Goal: Task Accomplishment & Management: Complete application form

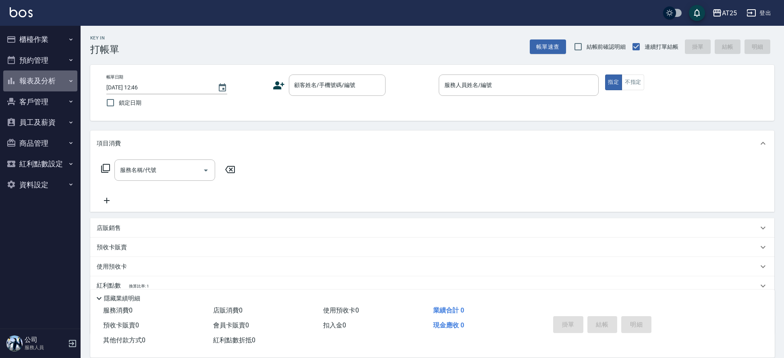
click at [46, 79] on button "報表及分析" at bounding box center [40, 80] width 74 height 21
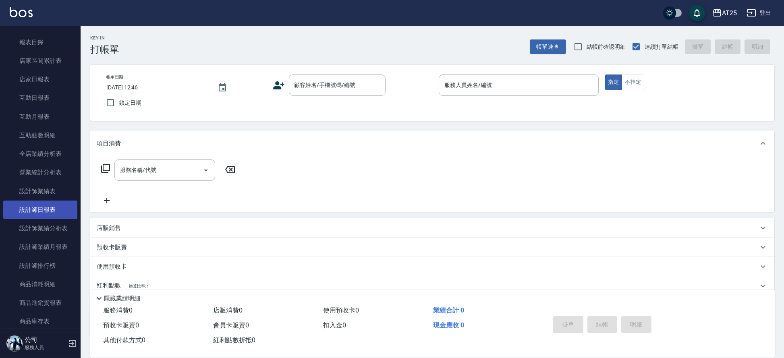
scroll to position [54, 0]
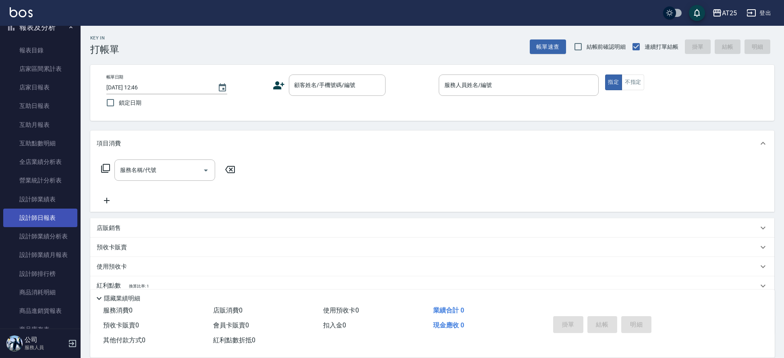
click at [55, 213] on link "設計師日報表" at bounding box center [40, 218] width 74 height 19
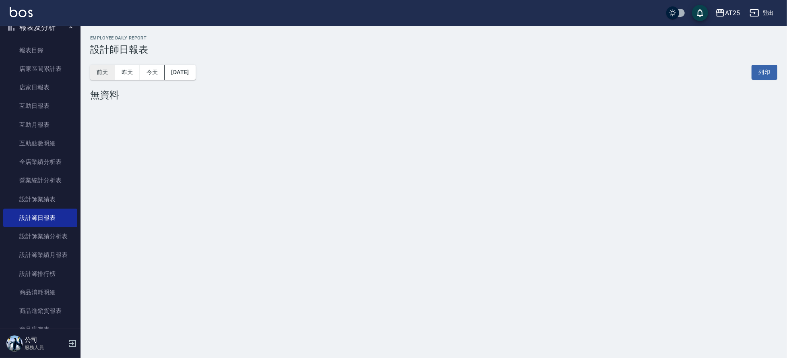
click at [108, 70] on button "前天" at bounding box center [102, 72] width 25 height 15
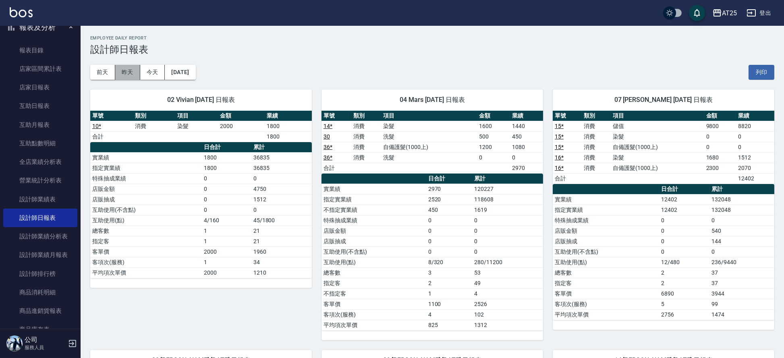
click at [117, 70] on button "昨天" at bounding box center [127, 72] width 25 height 15
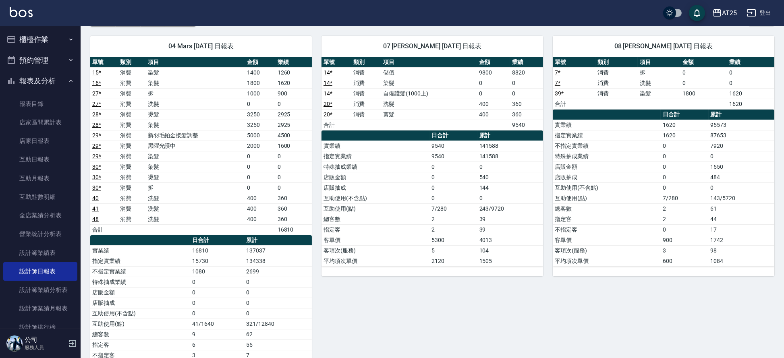
click at [21, 38] on button "櫃檯作業" at bounding box center [40, 39] width 74 height 21
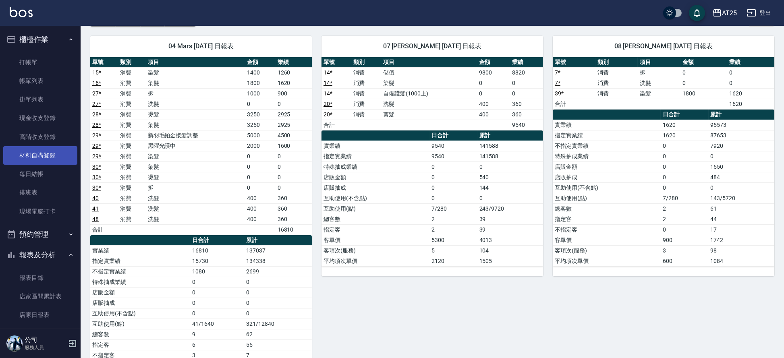
click at [42, 151] on link "材料自購登錄" at bounding box center [40, 155] width 74 height 19
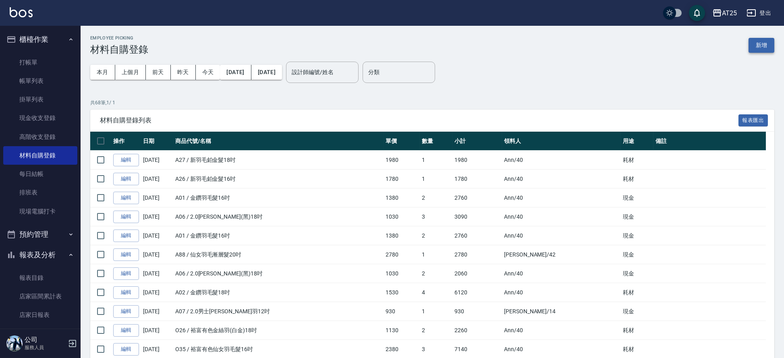
click at [771, 44] on button "新增" at bounding box center [761, 45] width 26 height 15
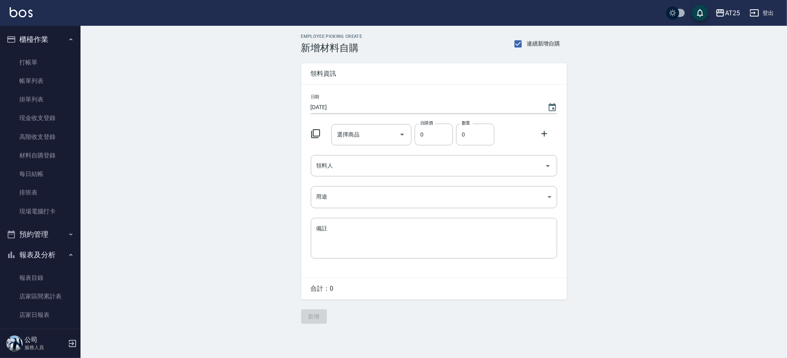
click at [319, 131] on icon at bounding box center [316, 134] width 10 height 10
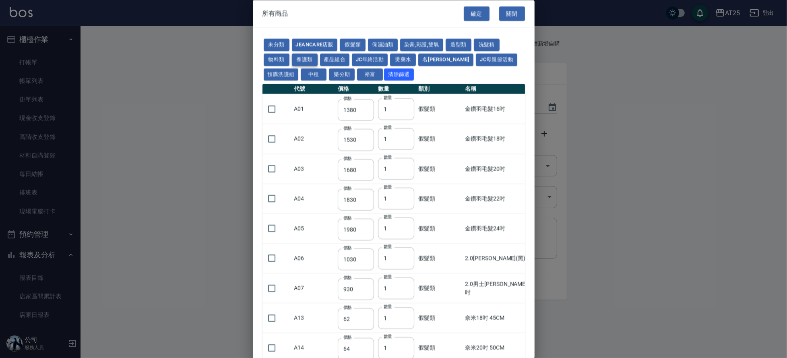
click at [309, 60] on button "養護類" at bounding box center [305, 60] width 26 height 12
type input "91"
type input "163"
type input "600"
type input "450"
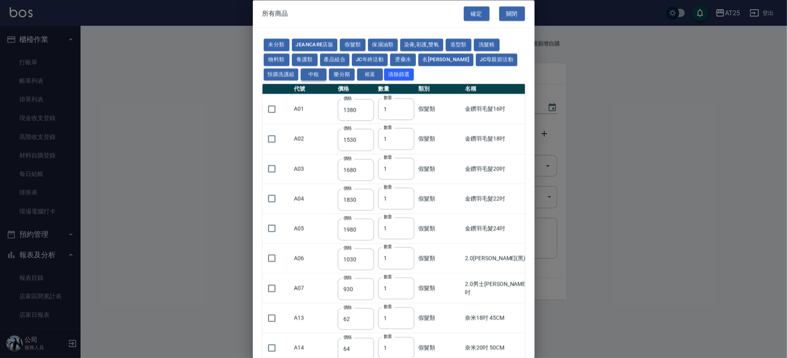
type input "390"
type input "450"
type input "1690"
type input "624"
type input "550"
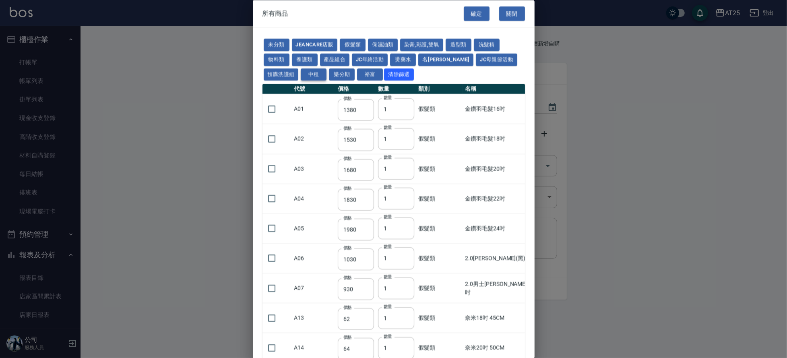
type input "630"
type input "896"
type input "351"
type input "630"
type input "1440"
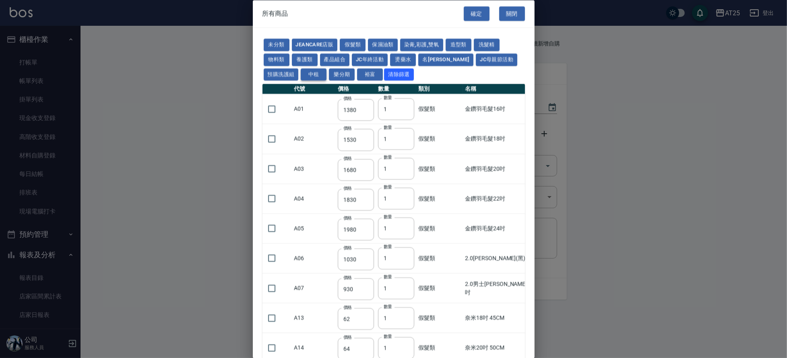
type input "1300"
type input "318"
type input "494"
type input "1170"
type input "1300"
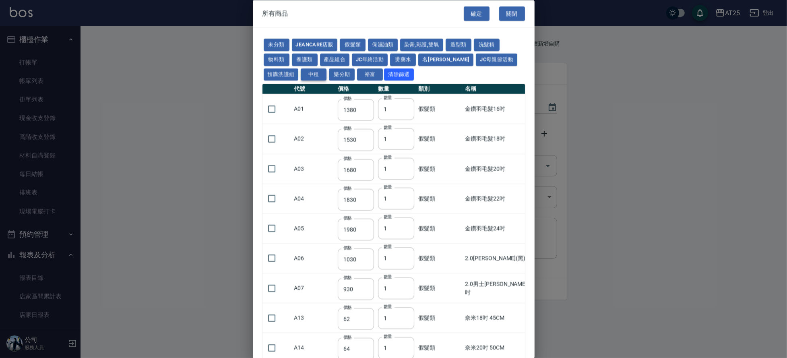
type input "1100"
type input "210"
type input "630"
type input "280"
type input "320"
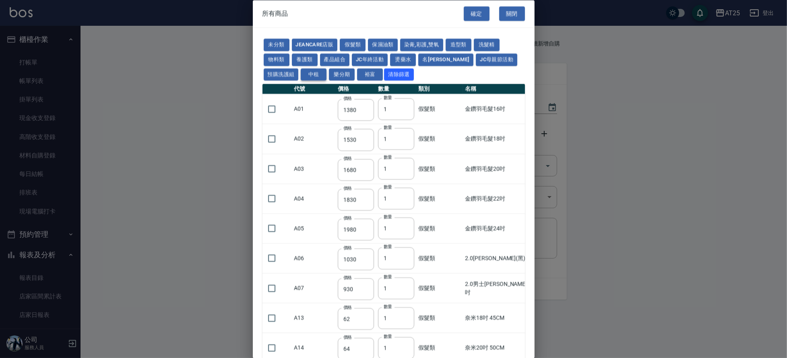
type input "208"
type input "800"
type input "64"
type input "480"
type input "1120"
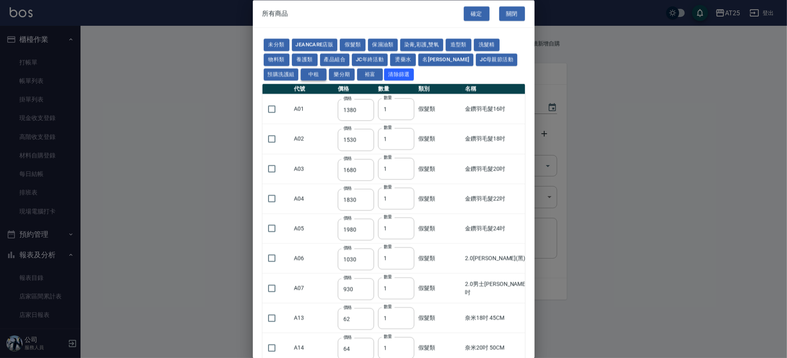
type input "1120"
type input "420"
type input "1000"
type input "160"
type input "1170"
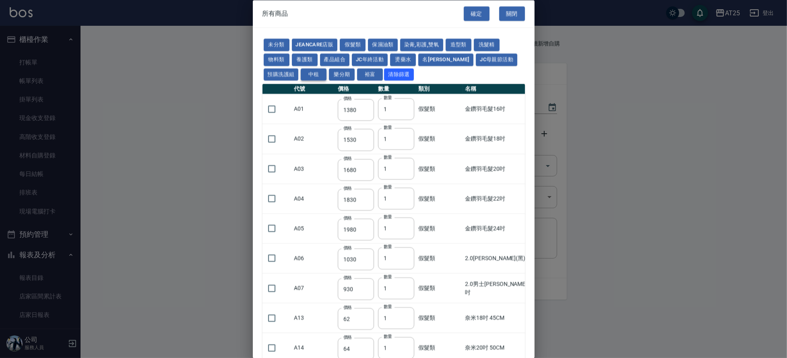
type input "520"
type input "1170"
type input "350"
type input "319"
type input "546"
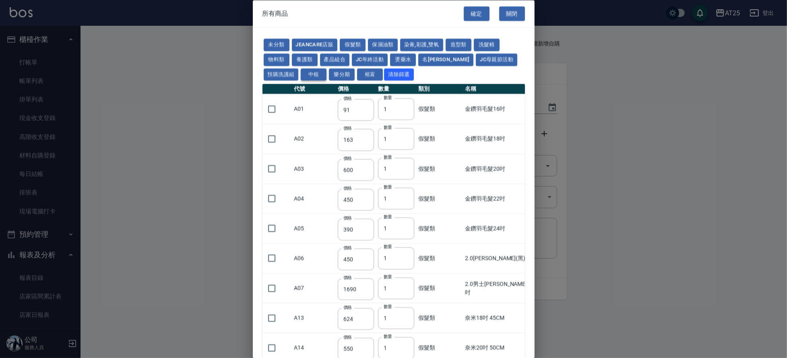
type input "546"
type input "585"
type input "480"
type input "413"
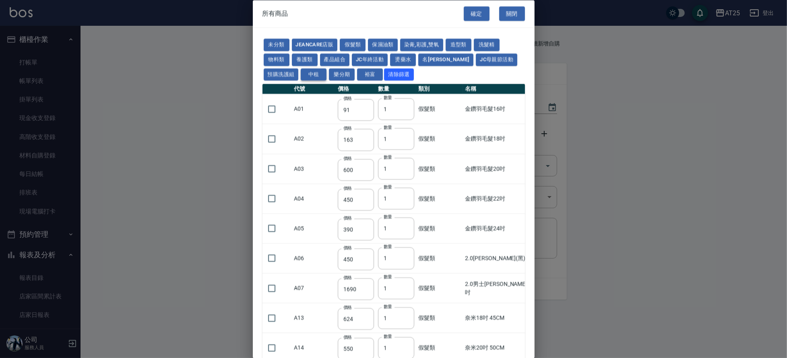
type input "413"
type input "1050"
type input "750"
type input "350"
type input "1100"
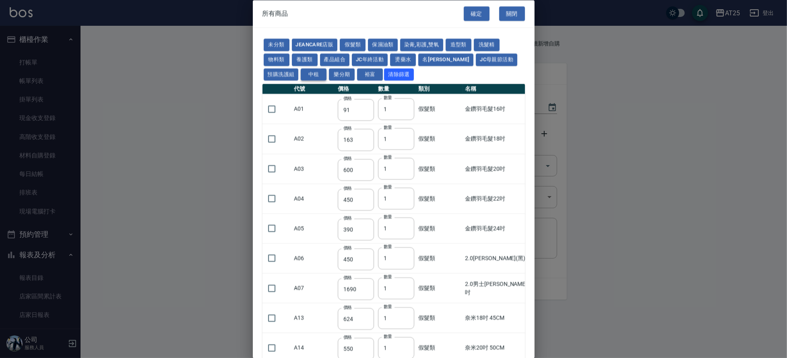
type input "1100"
type input "600"
type input "1260"
type input "950"
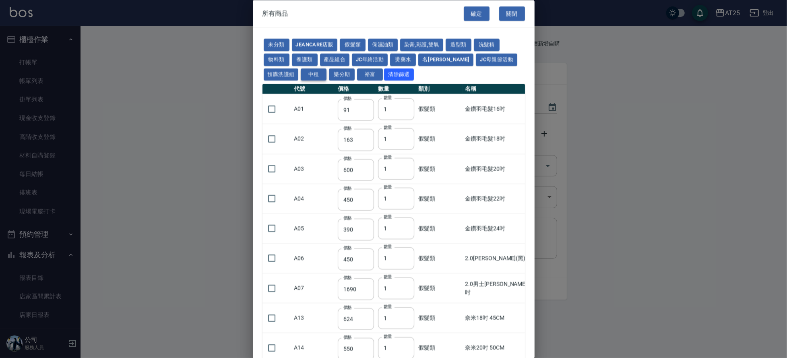
type input "250"
type input "540"
type input "900"
type input "150"
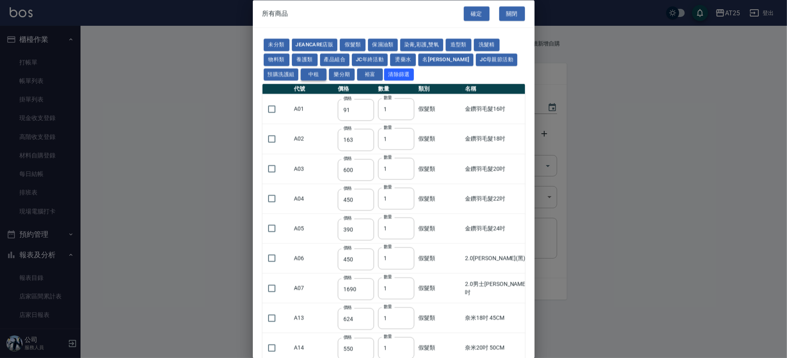
type input "4800"
type input "180"
type input "1170"
type input "1105"
type input "560"
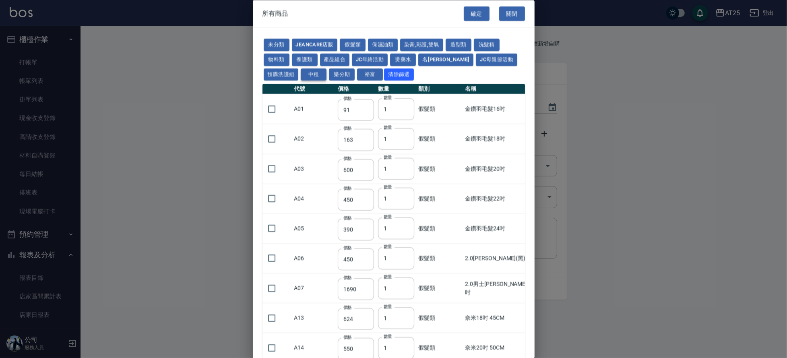
type input "560"
type input "640"
type input "960"
type input "640"
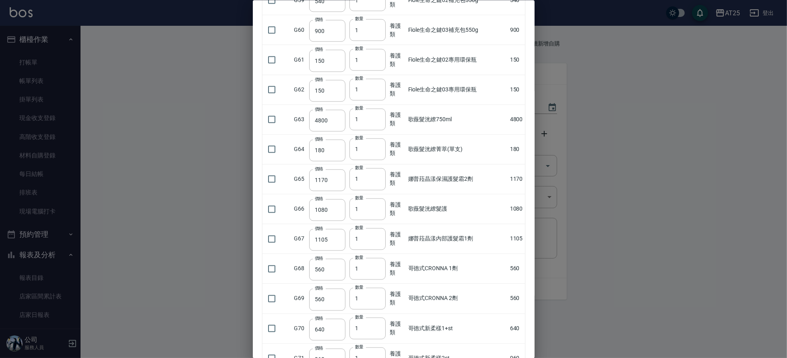
scroll to position [1746, 0]
